Goal: Transaction & Acquisition: Purchase product/service

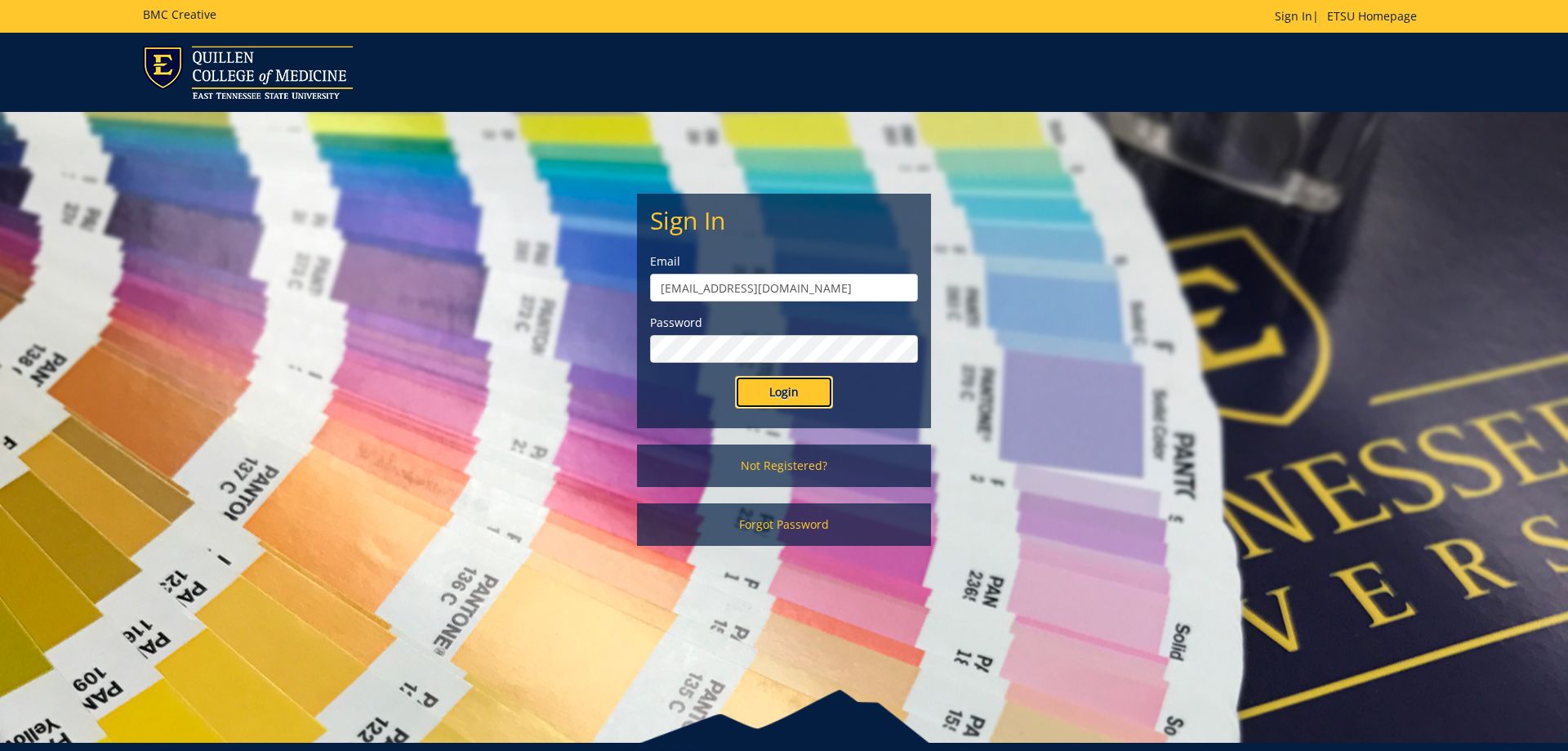
click at [770, 392] on input "Login" at bounding box center [784, 392] width 98 height 33
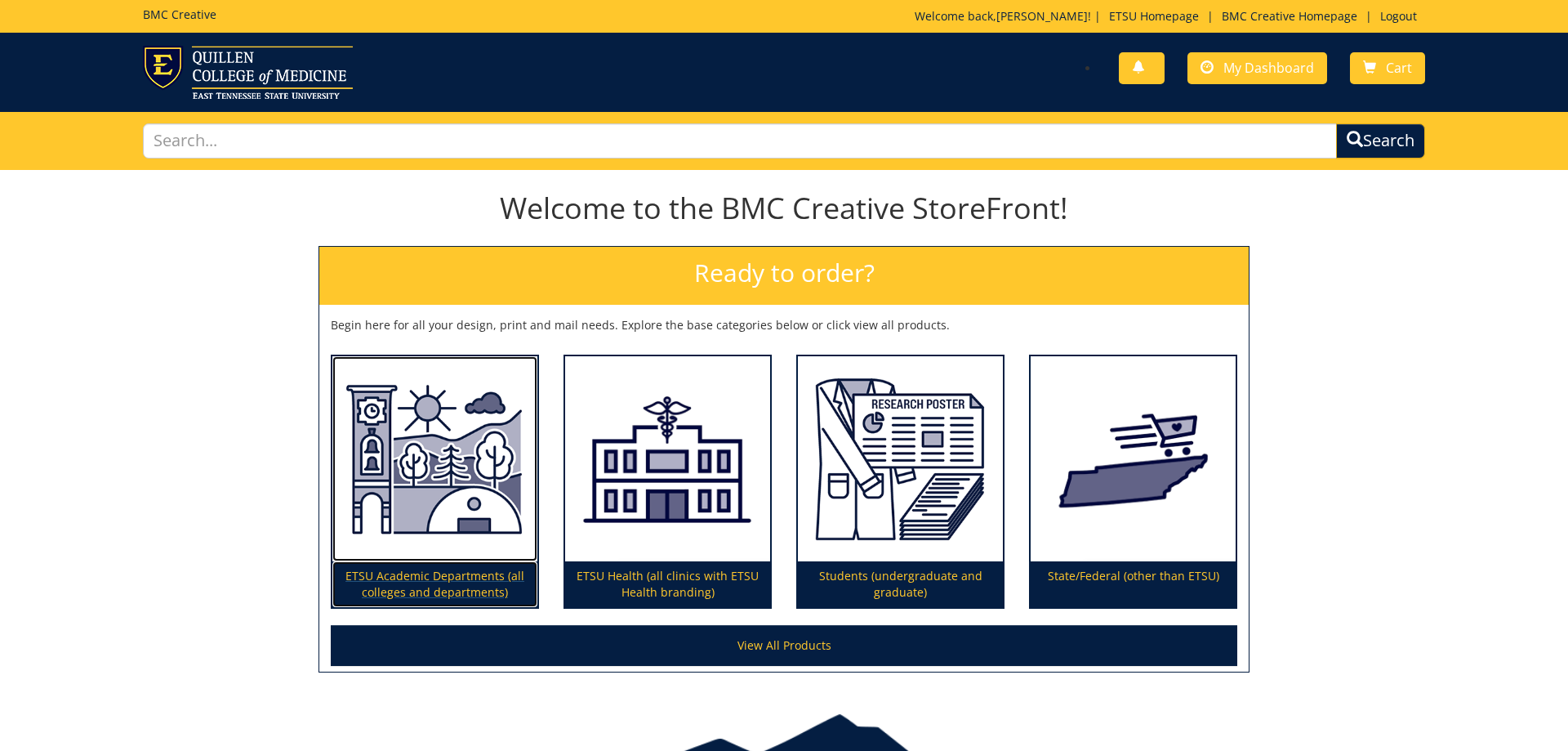
click at [467, 581] on p "ETSU Academic Departments (all colleges and departments)" at bounding box center [435, 584] width 205 height 45
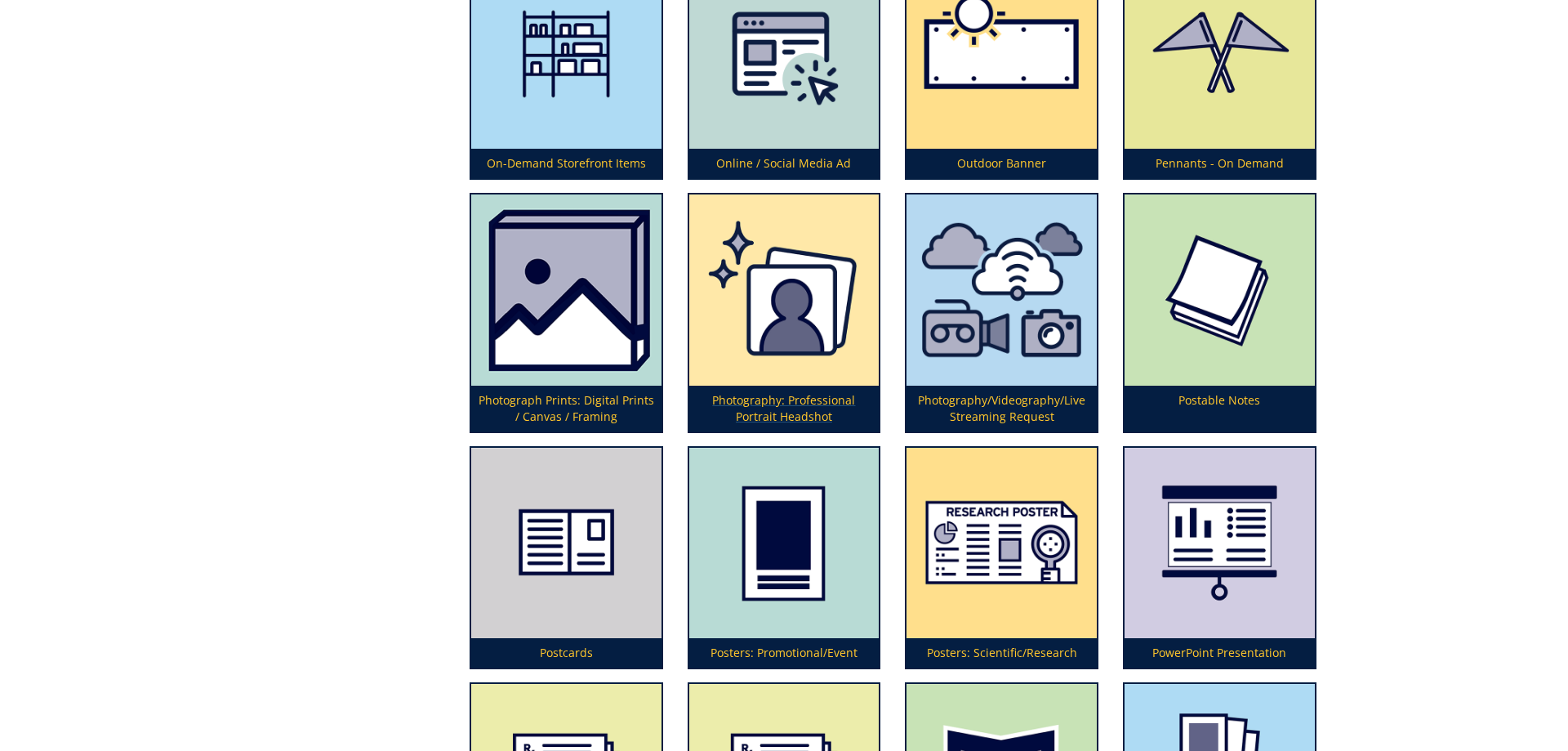
scroll to position [4085, 0]
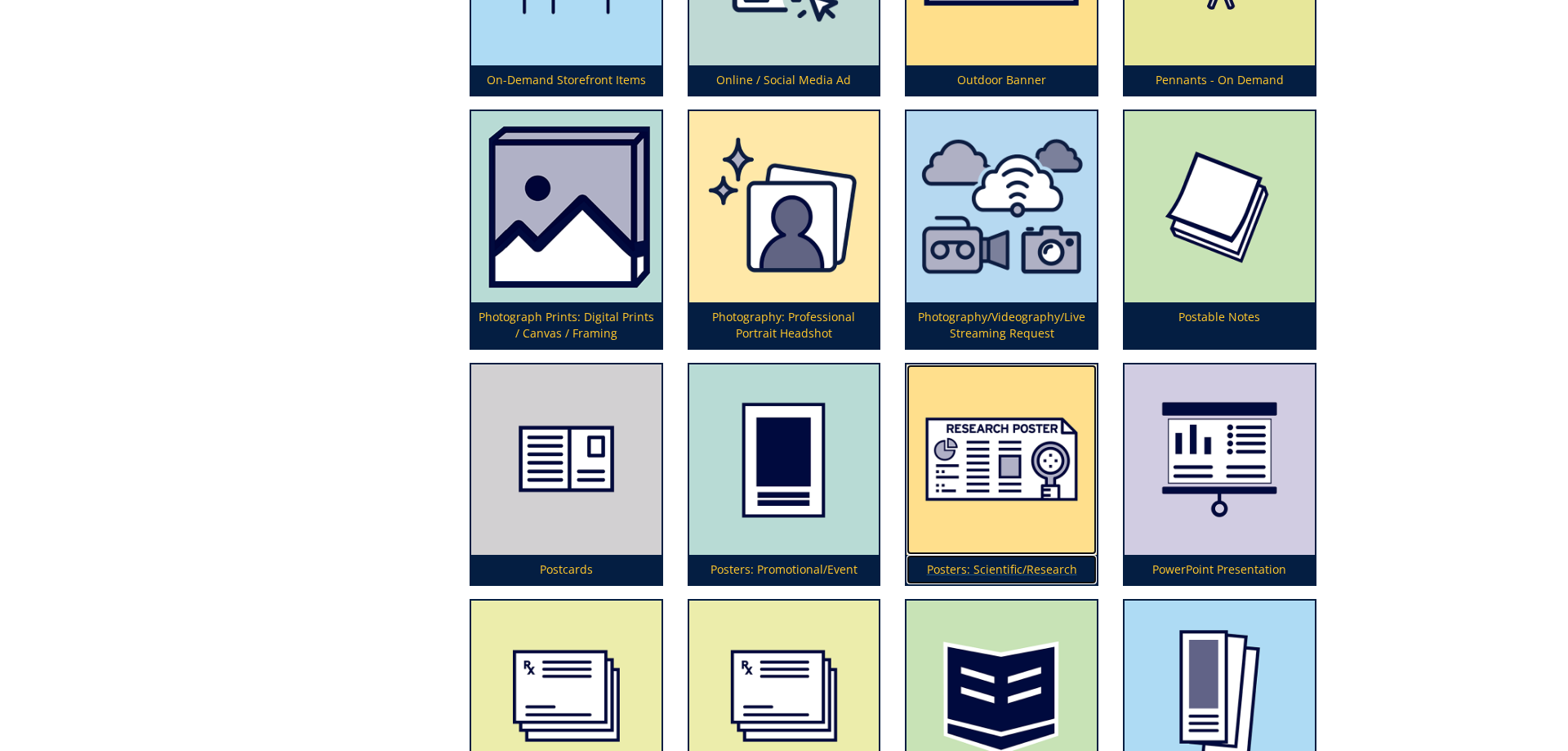
click at [1046, 464] on img at bounding box center [1002, 459] width 190 height 190
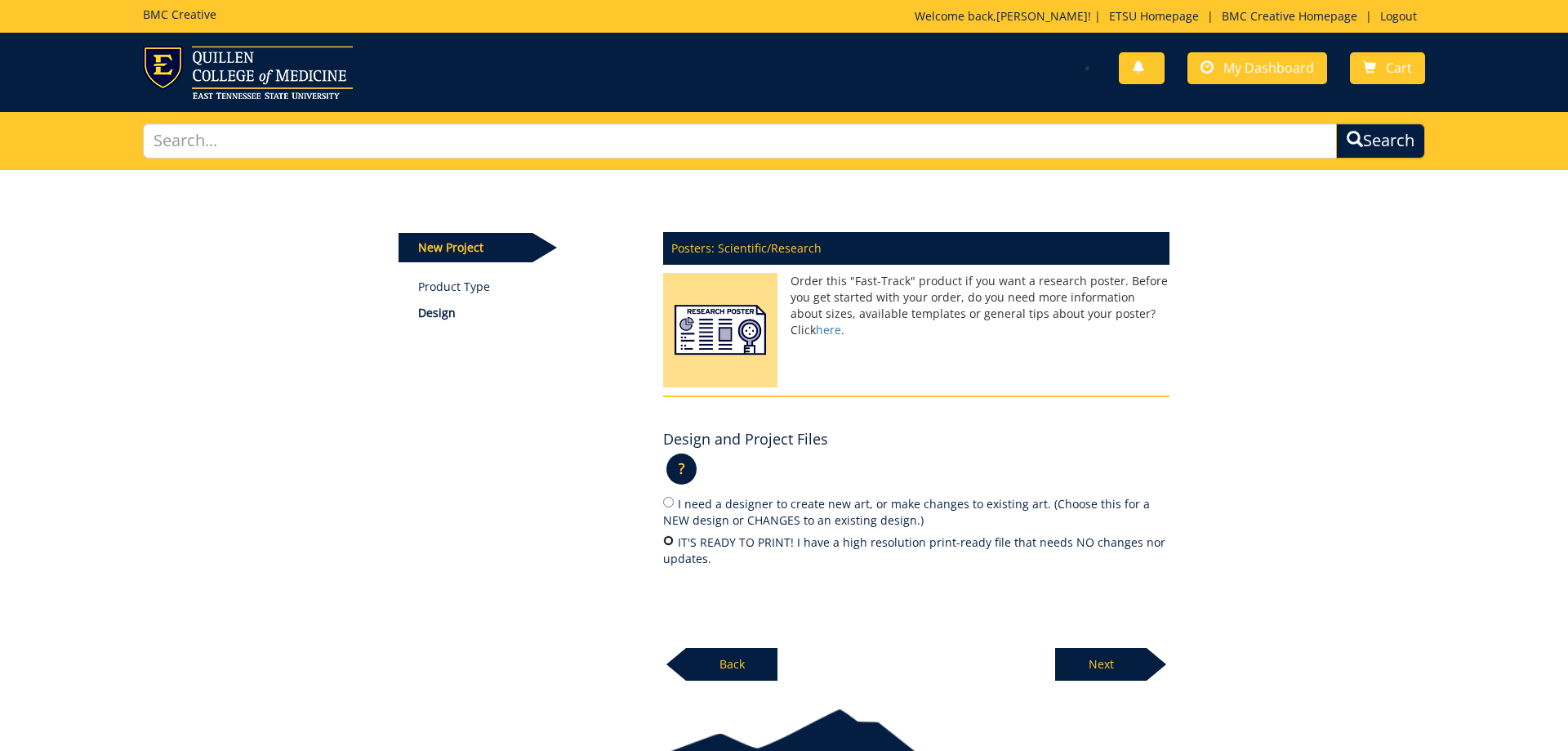
click at [674, 538] on input "IT'S READY TO PRINT! I have a high resolution print-ready file that needs NO ch…" at bounding box center [668, 540] width 11 height 11
radio input "true"
click at [1119, 649] on p "Next" at bounding box center [1101, 664] width 92 height 33
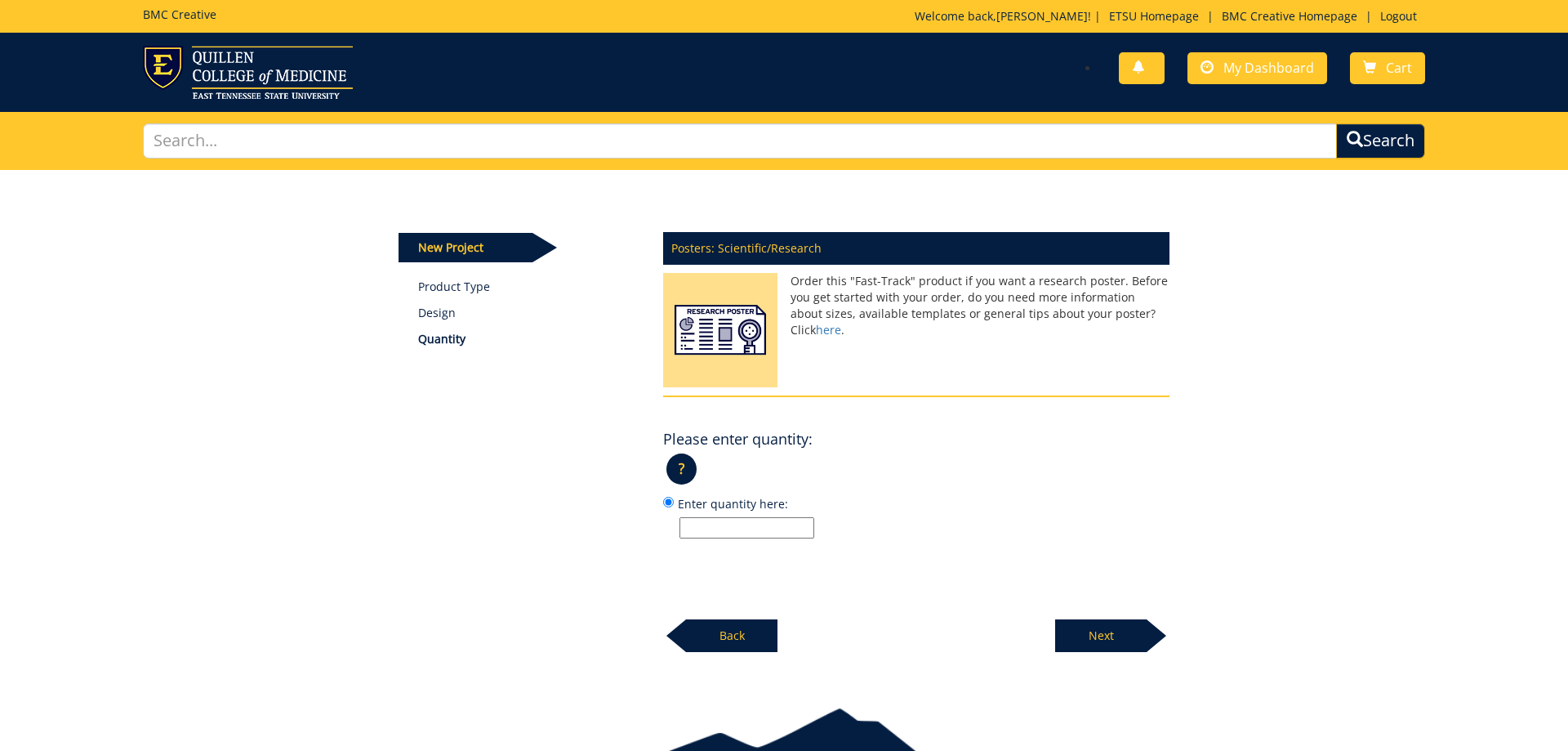
click at [791, 527] on input "Enter quantity here:" at bounding box center [746, 528] width 135 height 21
type input "1"
click at [1078, 623] on p "Next" at bounding box center [1101, 636] width 92 height 33
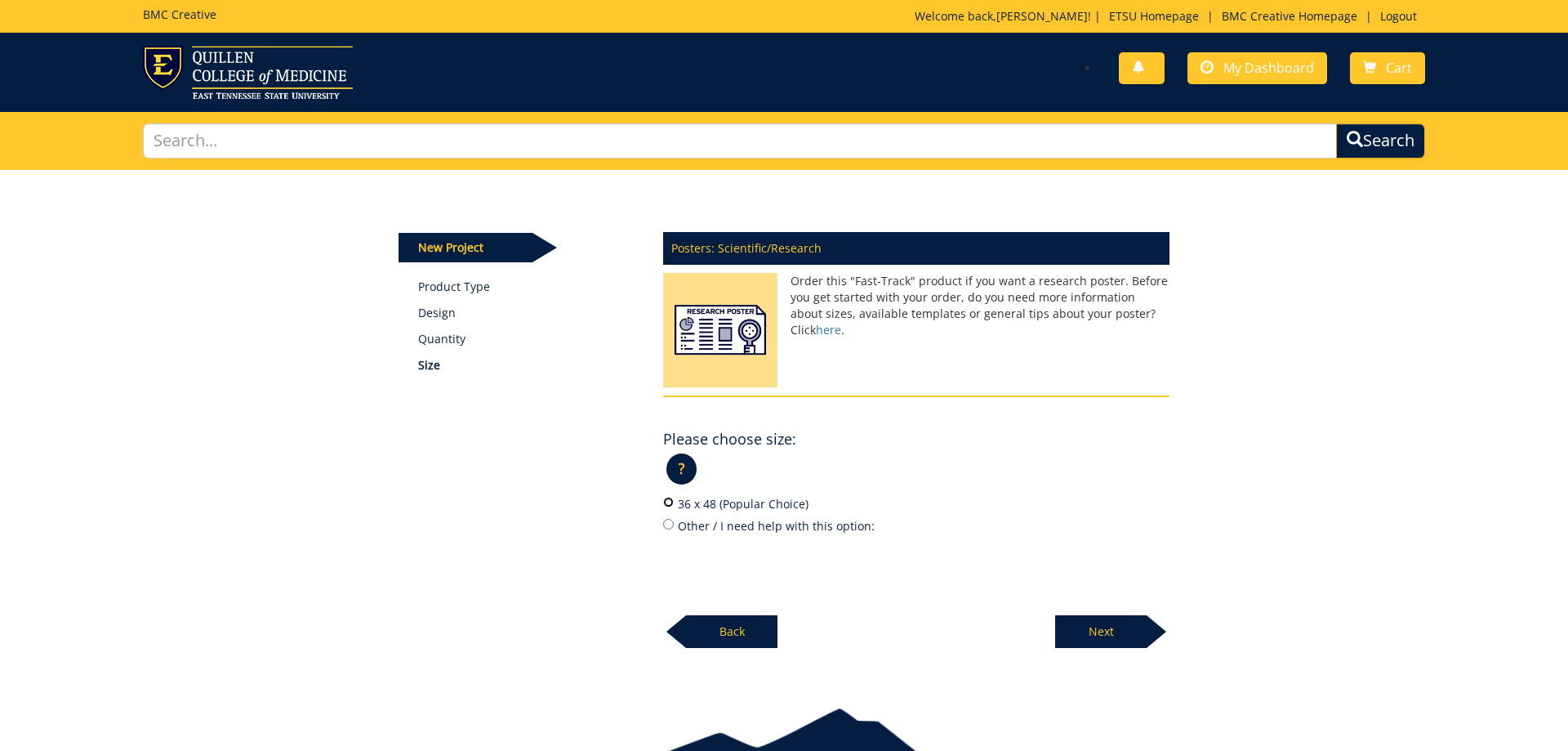
click at [668, 501] on input "36 x 48 (Popular Choice)" at bounding box center [668, 501] width 11 height 11
radio input "true"
click at [1135, 624] on p "Next" at bounding box center [1101, 632] width 92 height 33
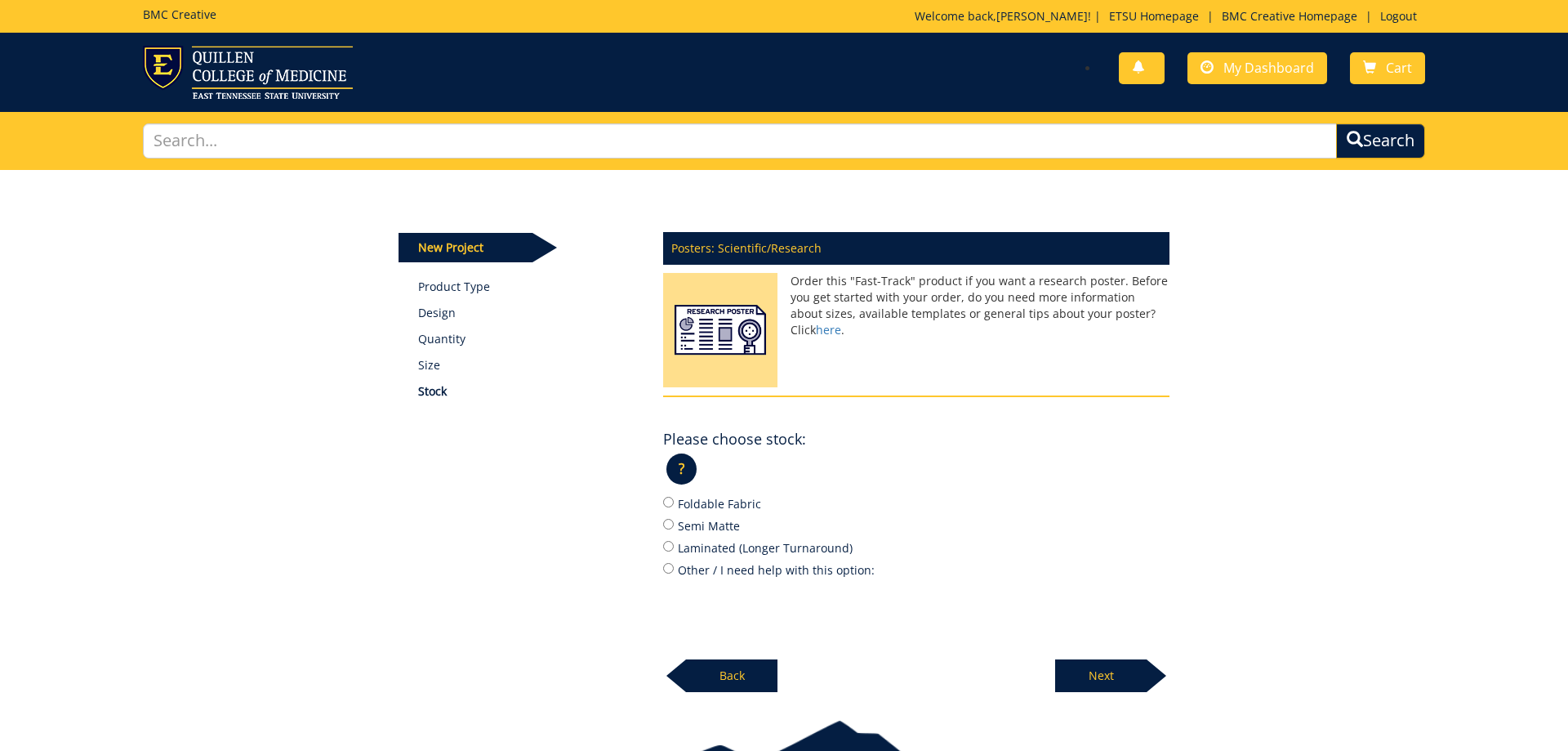
click at [680, 498] on label "Foldable Fabric" at bounding box center [916, 503] width 506 height 18
click at [674, 498] on input "Foldable Fabric" at bounding box center [668, 501] width 11 height 11
radio input "true"
click at [1102, 678] on p "Next" at bounding box center [1101, 676] width 92 height 33
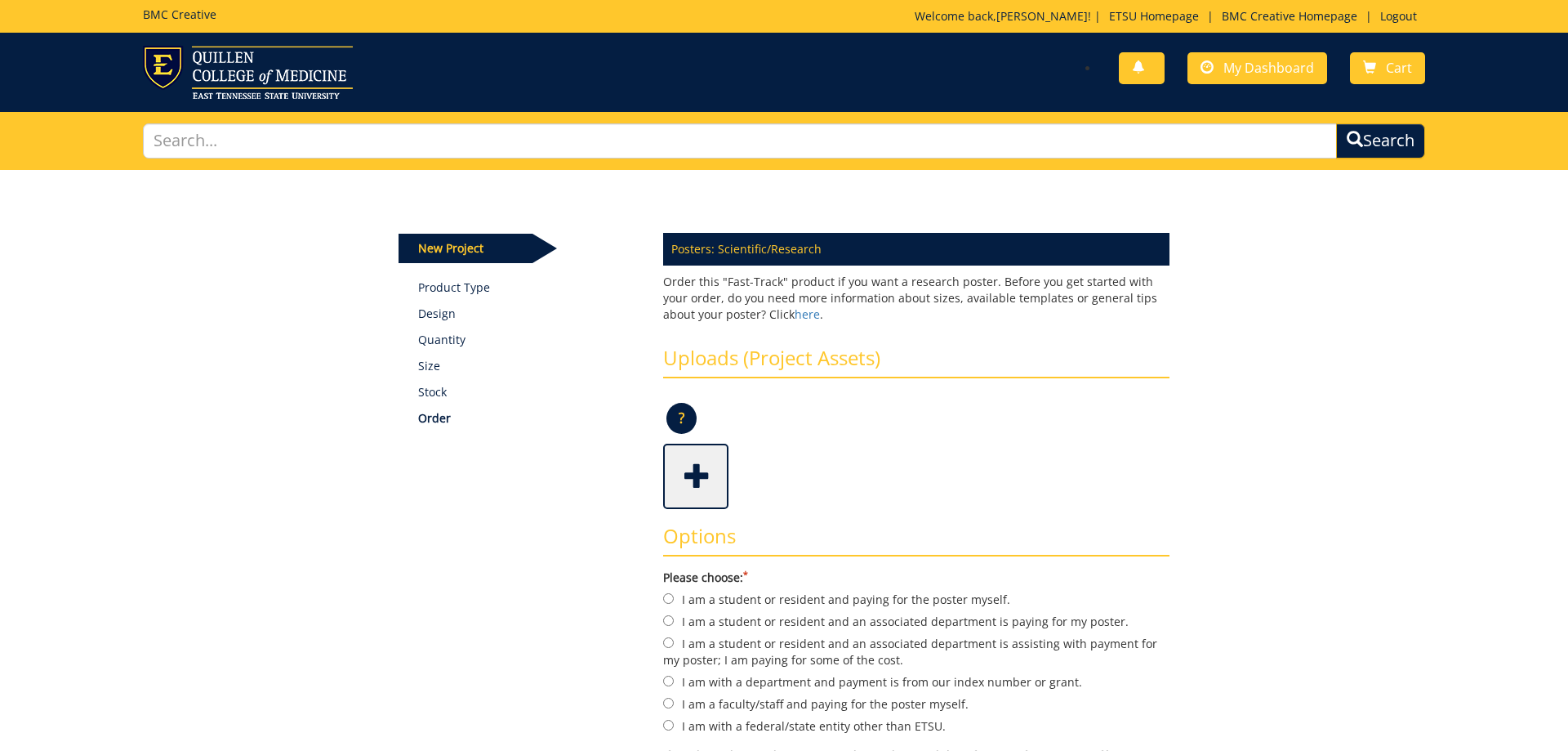
scroll to position [83, 0]
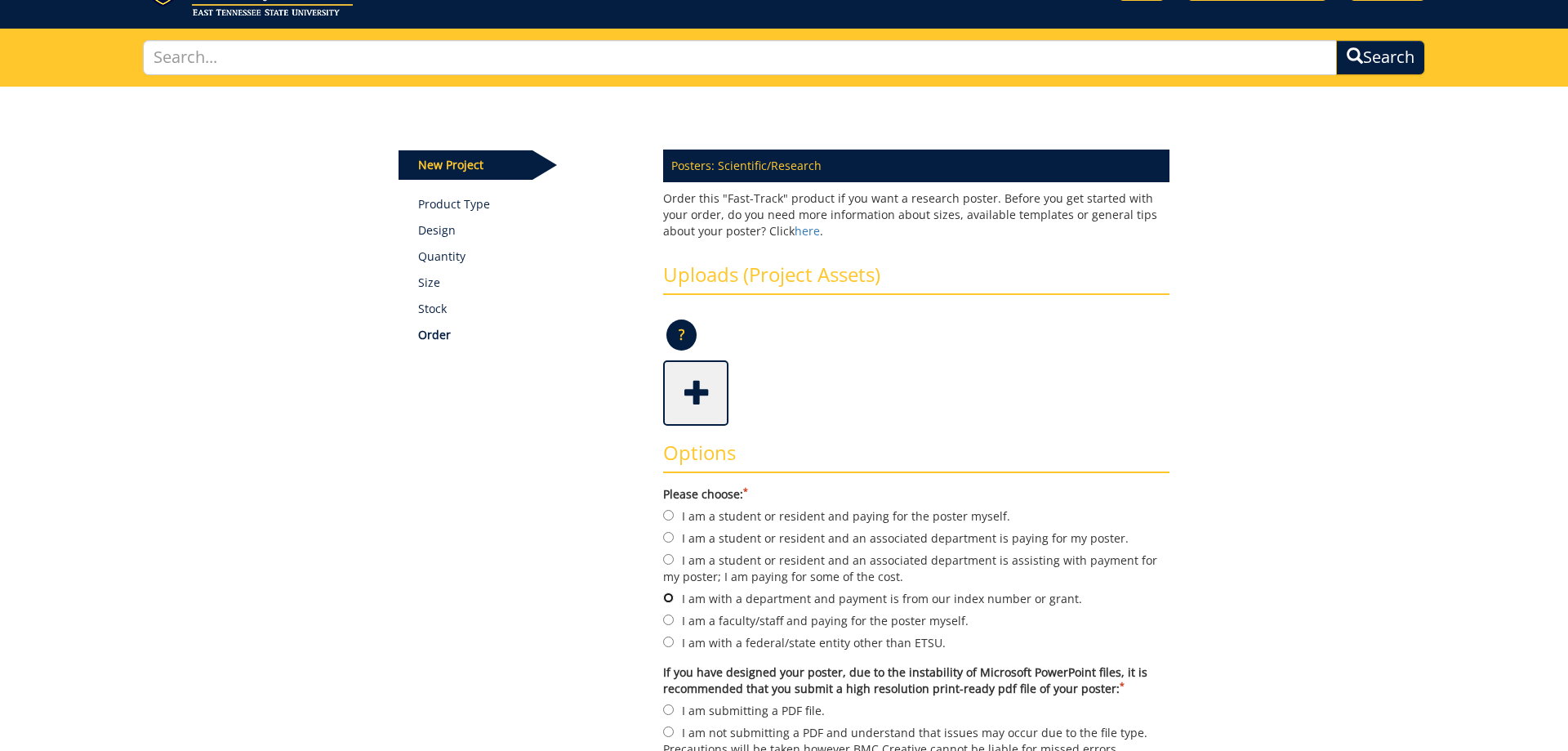
click at [670, 593] on input "I am with a department and payment is from our index number or grant." at bounding box center [668, 597] width 11 height 11
radio input "true"
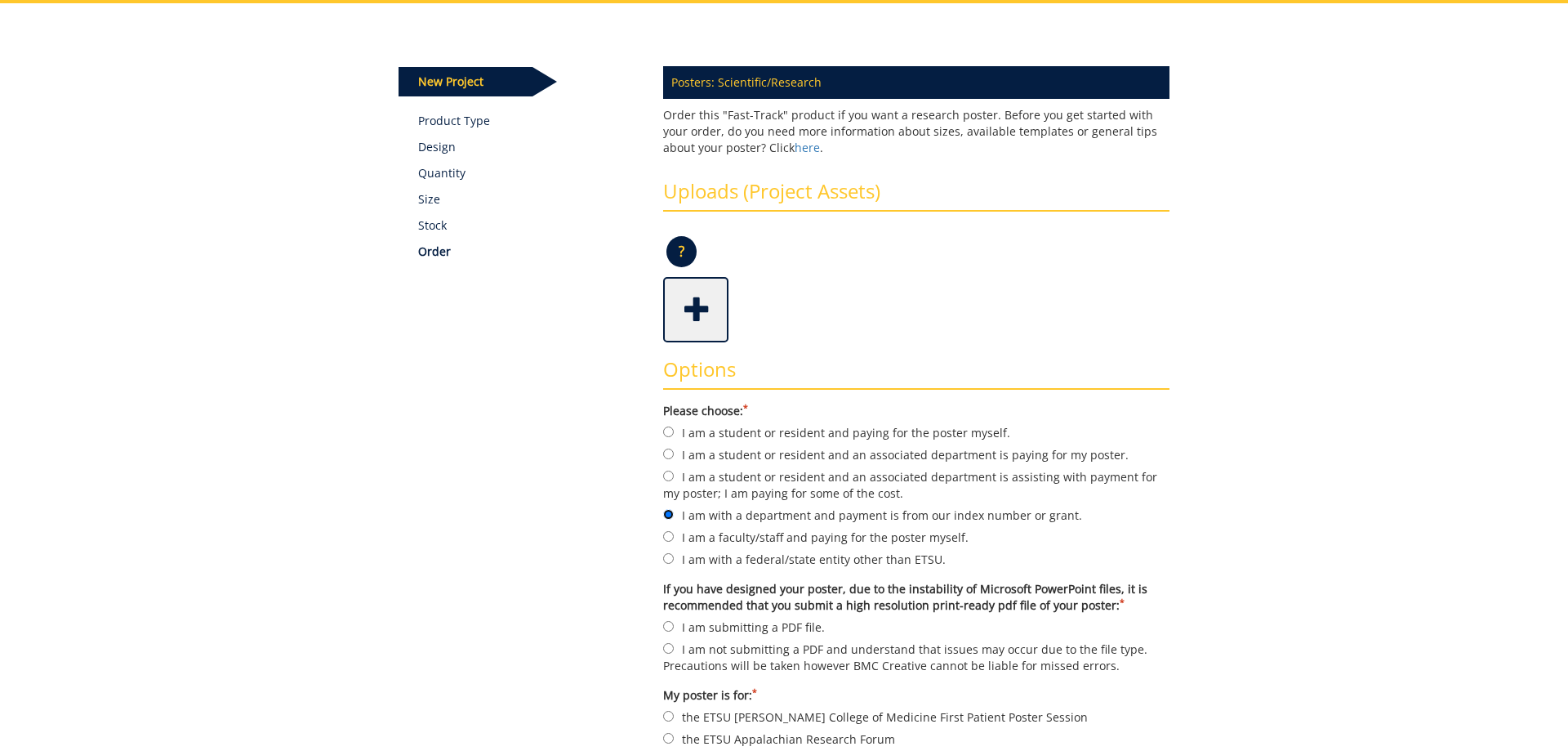
scroll to position [334, 0]
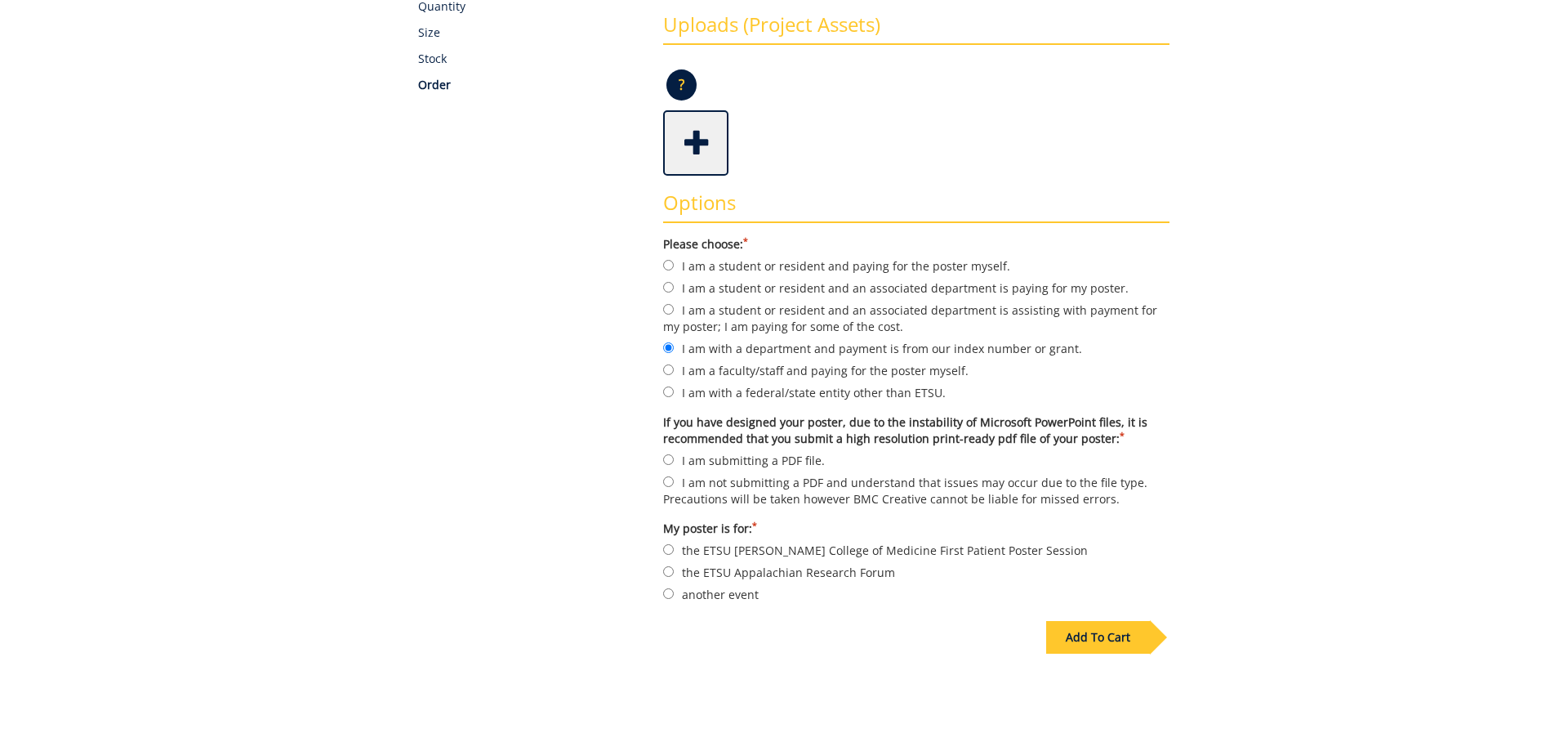
click at [1078, 621] on div "Add To Cart" at bounding box center [1098, 638] width 104 height 33
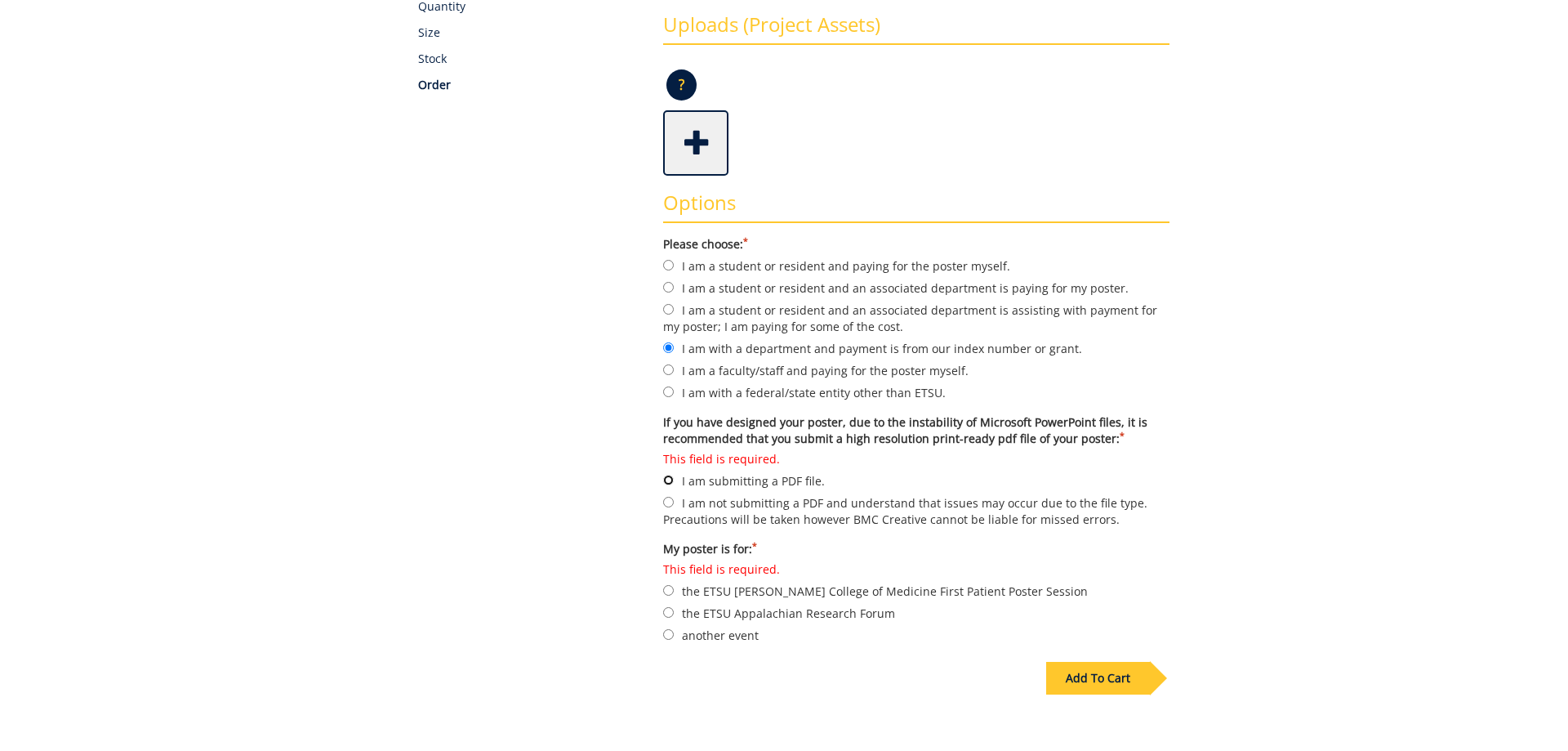
click at [671, 475] on input "This field is required. I am submitting a PDF file." at bounding box center [668, 480] width 11 height 11
radio input "true"
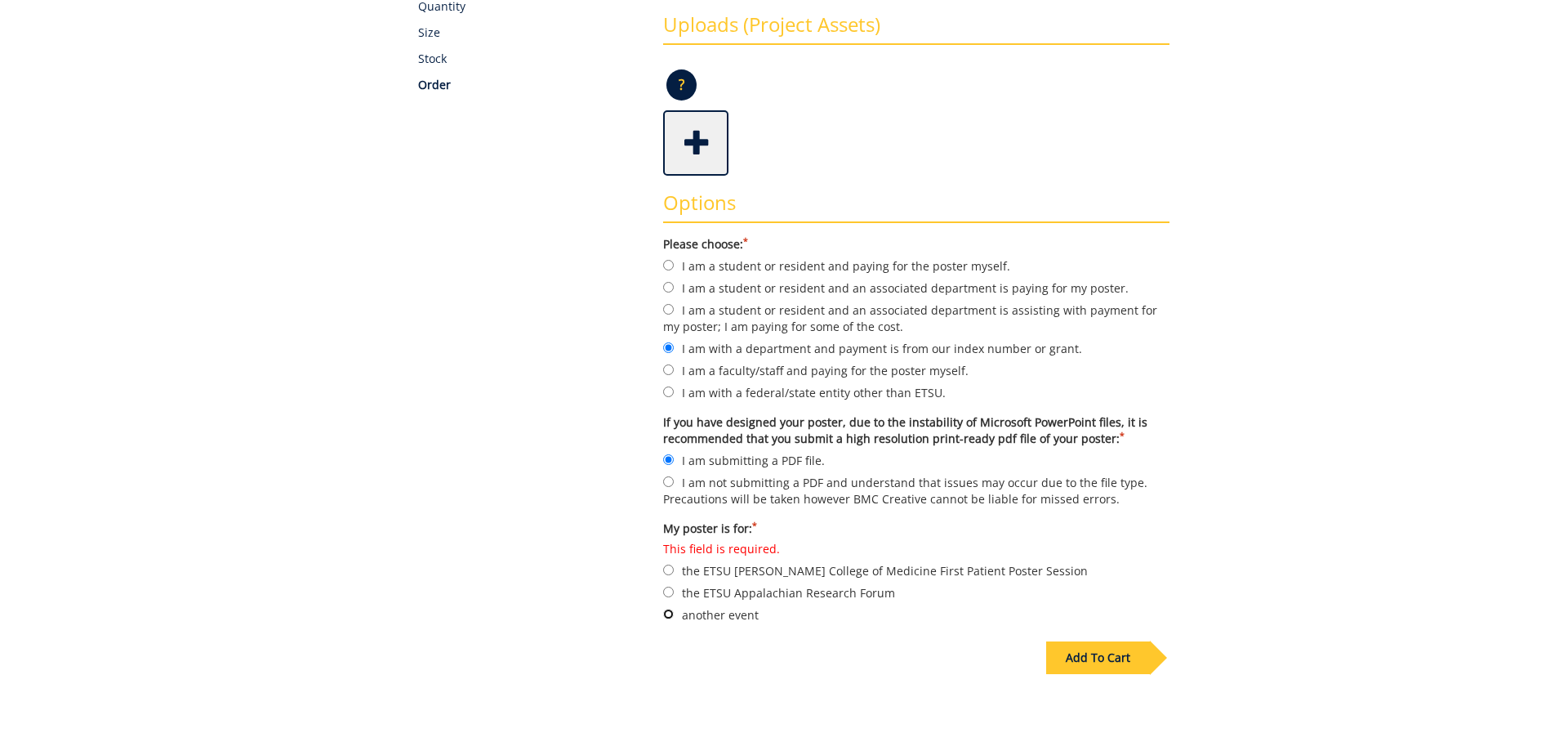
click at [670, 609] on input "another event" at bounding box center [668, 614] width 11 height 11
radio input "true"
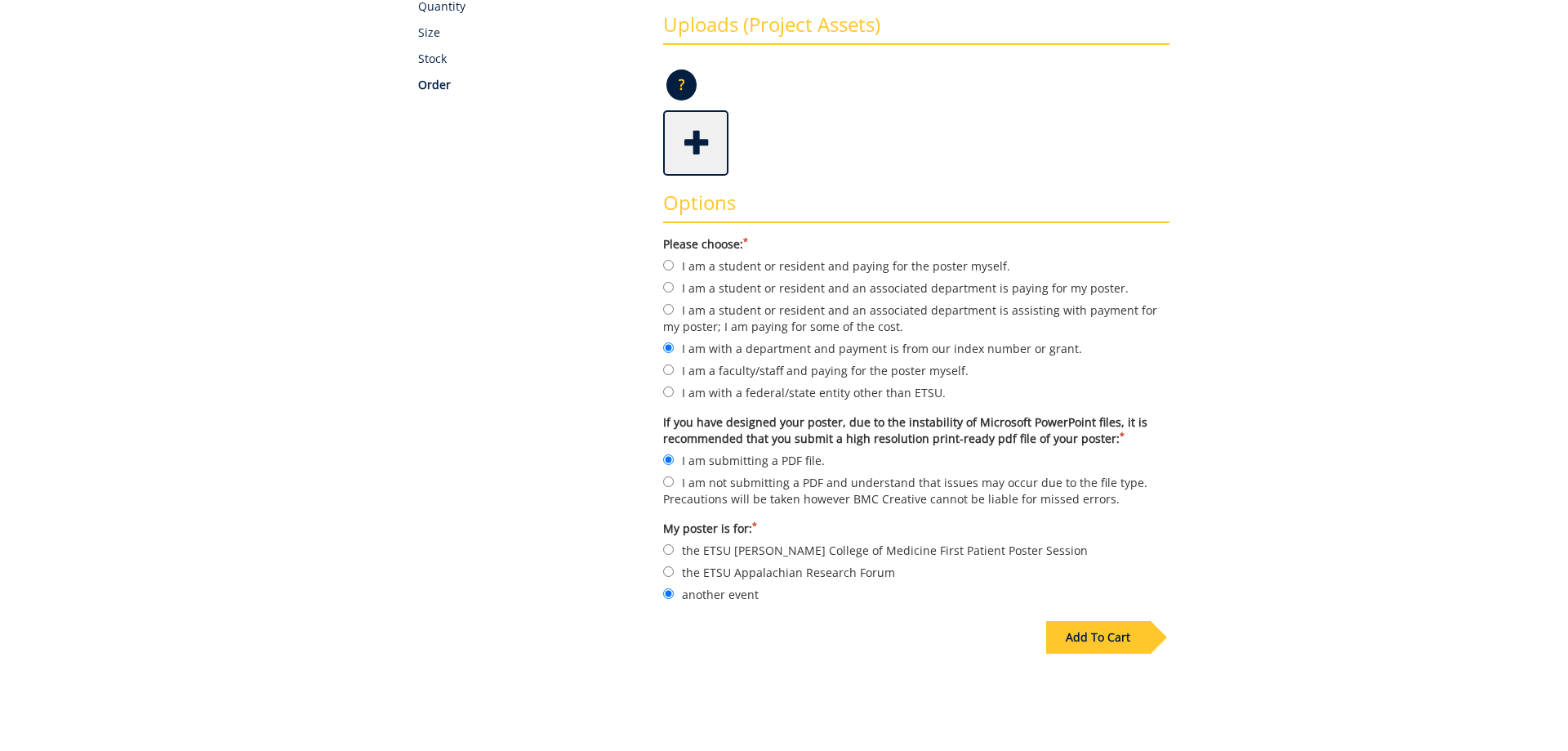
click at [1080, 624] on div "Add To Cart" at bounding box center [1098, 638] width 104 height 33
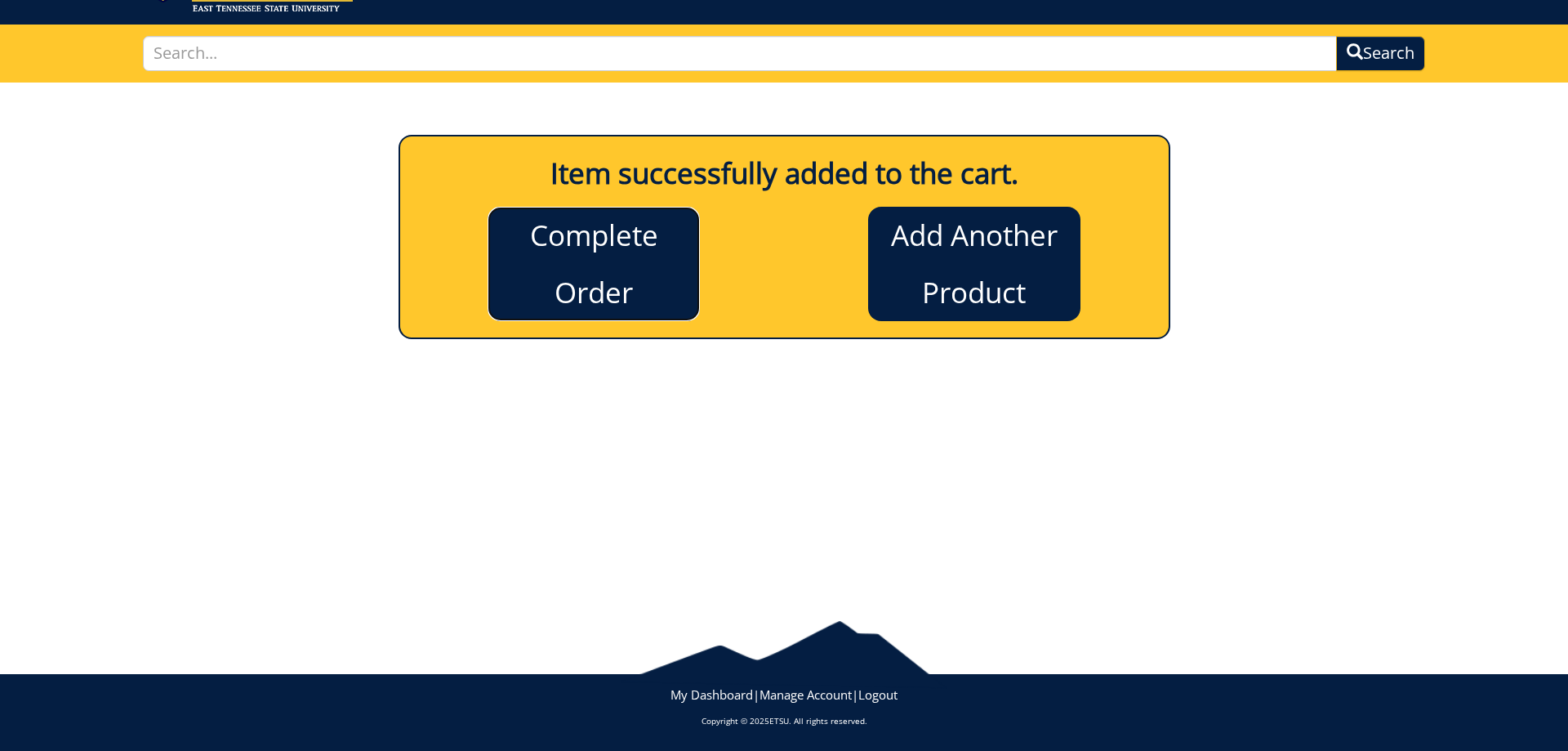
click at [569, 237] on link "Complete Order" at bounding box center [594, 264] width 212 height 114
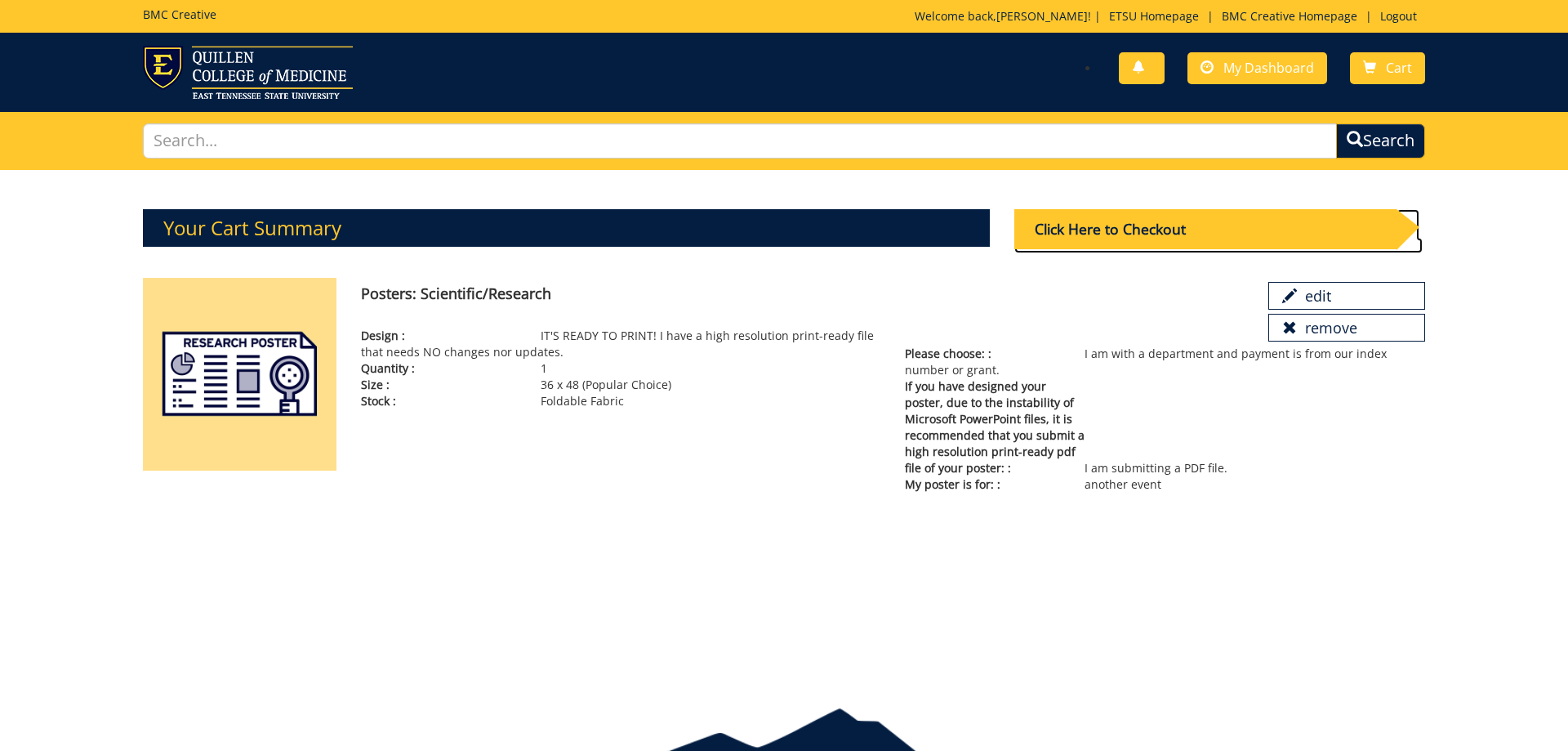
click at [1125, 223] on div "Click Here to Checkout" at bounding box center [1206, 229] width 382 height 40
